Goal: Task Accomplishment & Management: Use online tool/utility

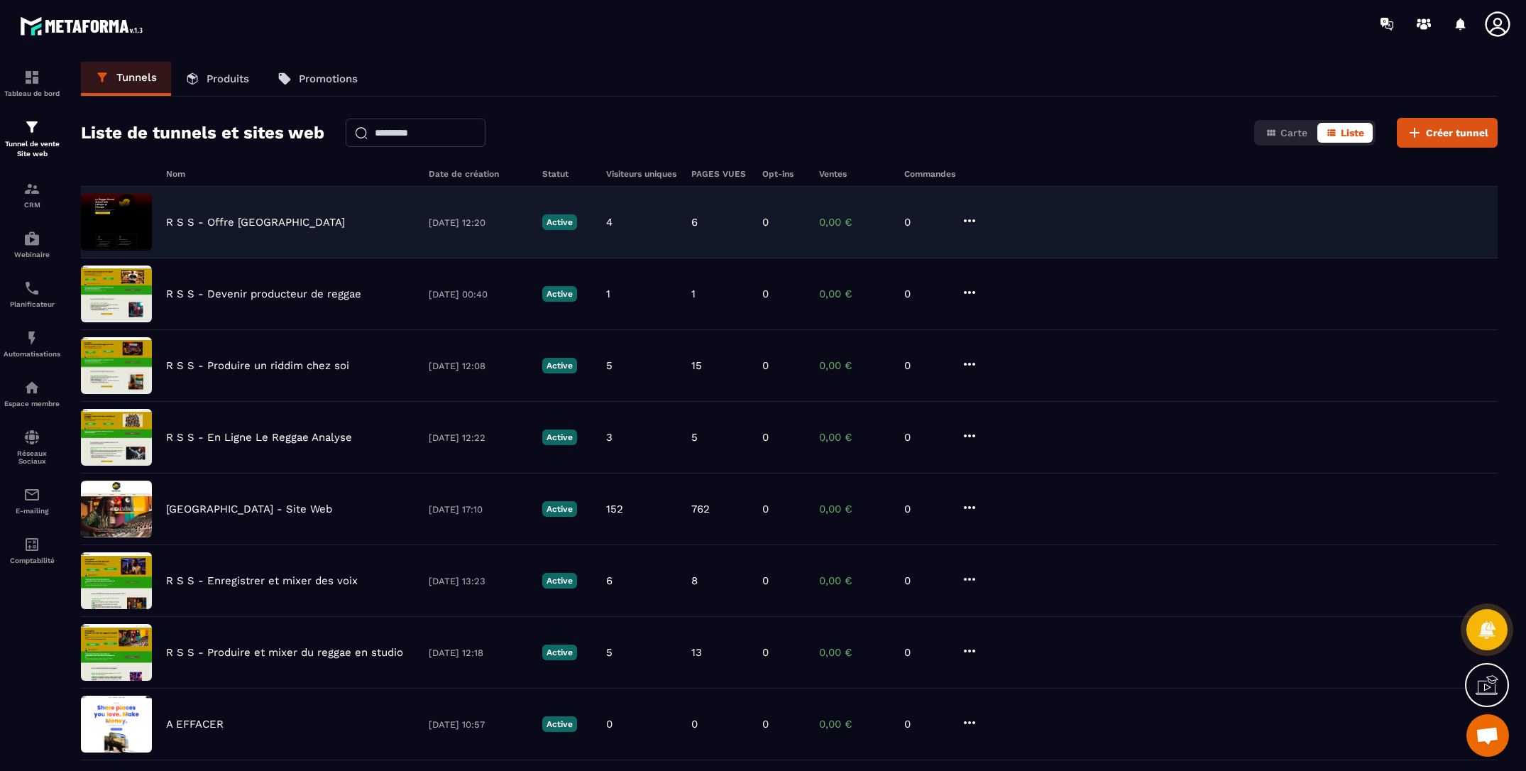
click at [127, 212] on img at bounding box center [116, 222] width 71 height 57
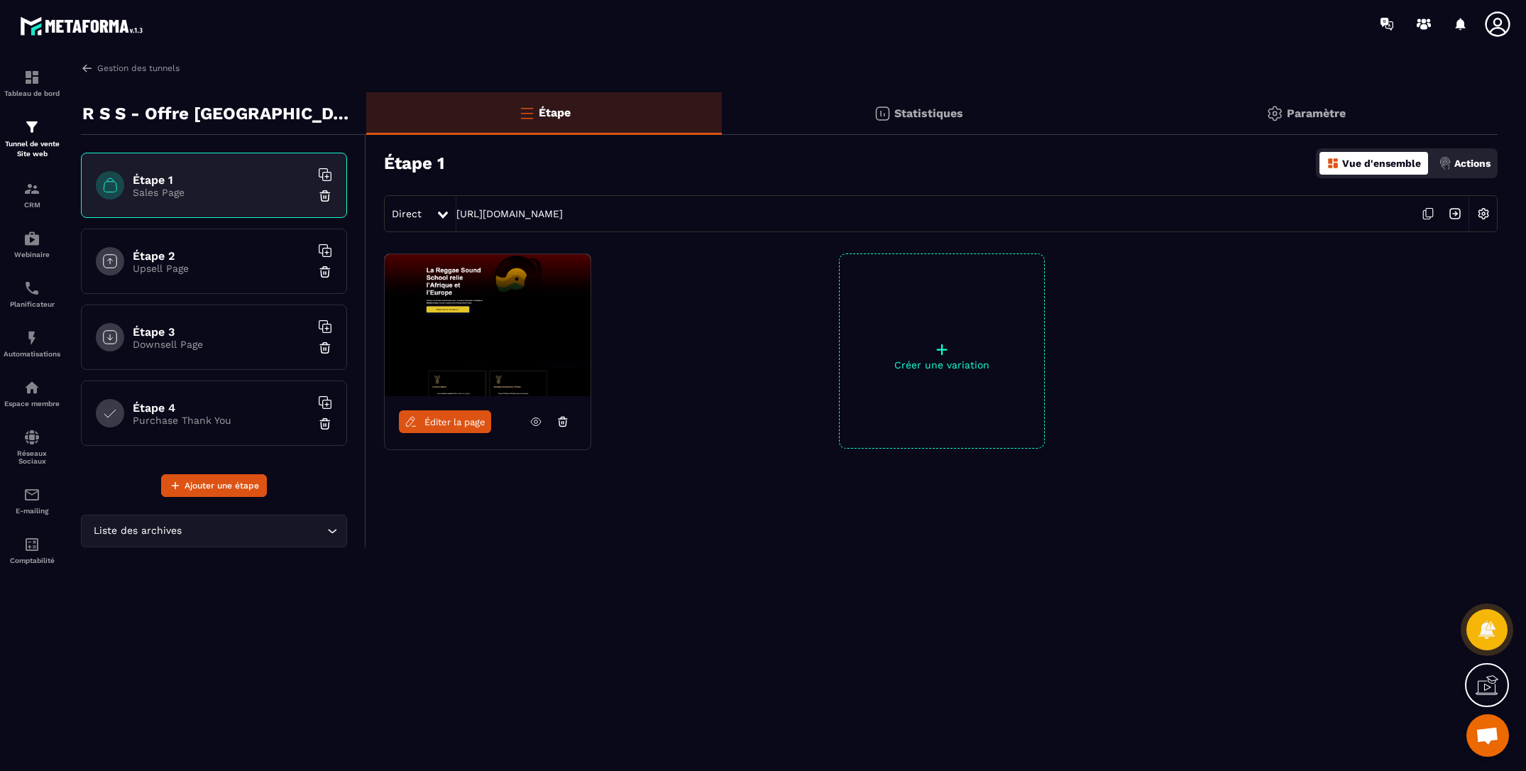
click at [458, 427] on link "Éditer la page" at bounding box center [445, 421] width 92 height 23
